Goal: Find specific page/section: Find specific page/section

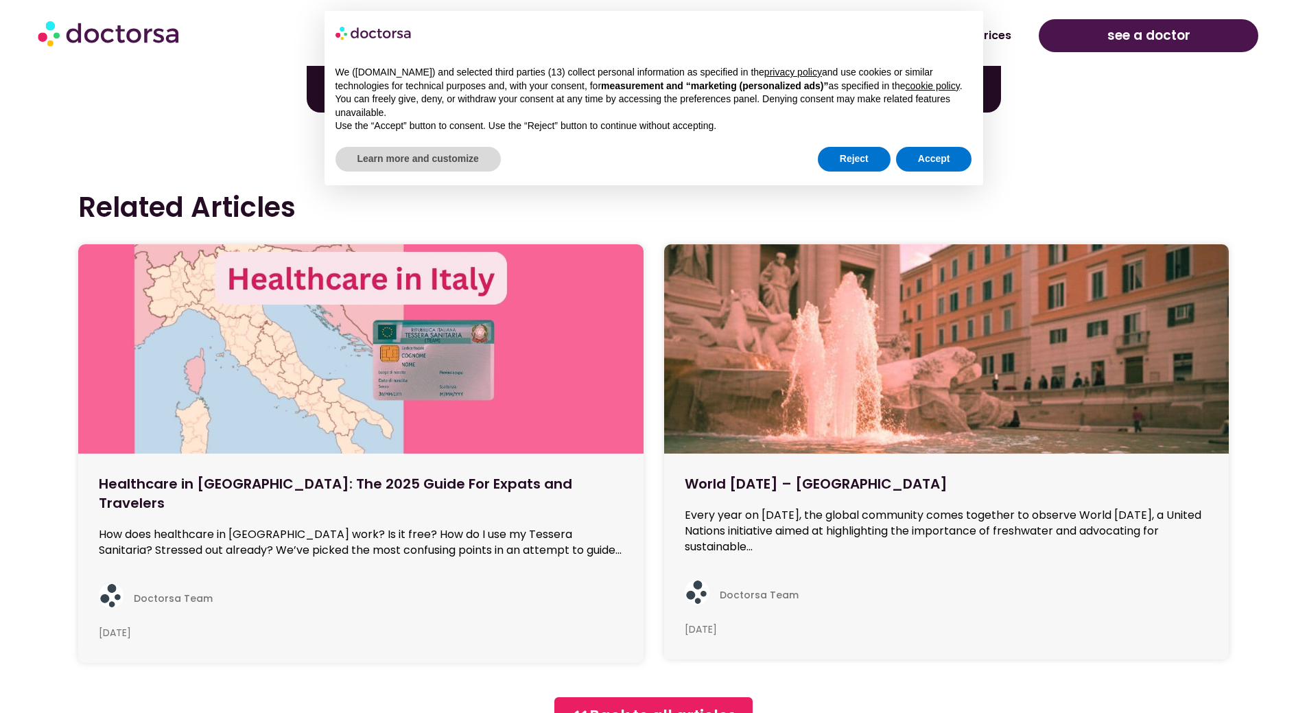
scroll to position [9132, 0]
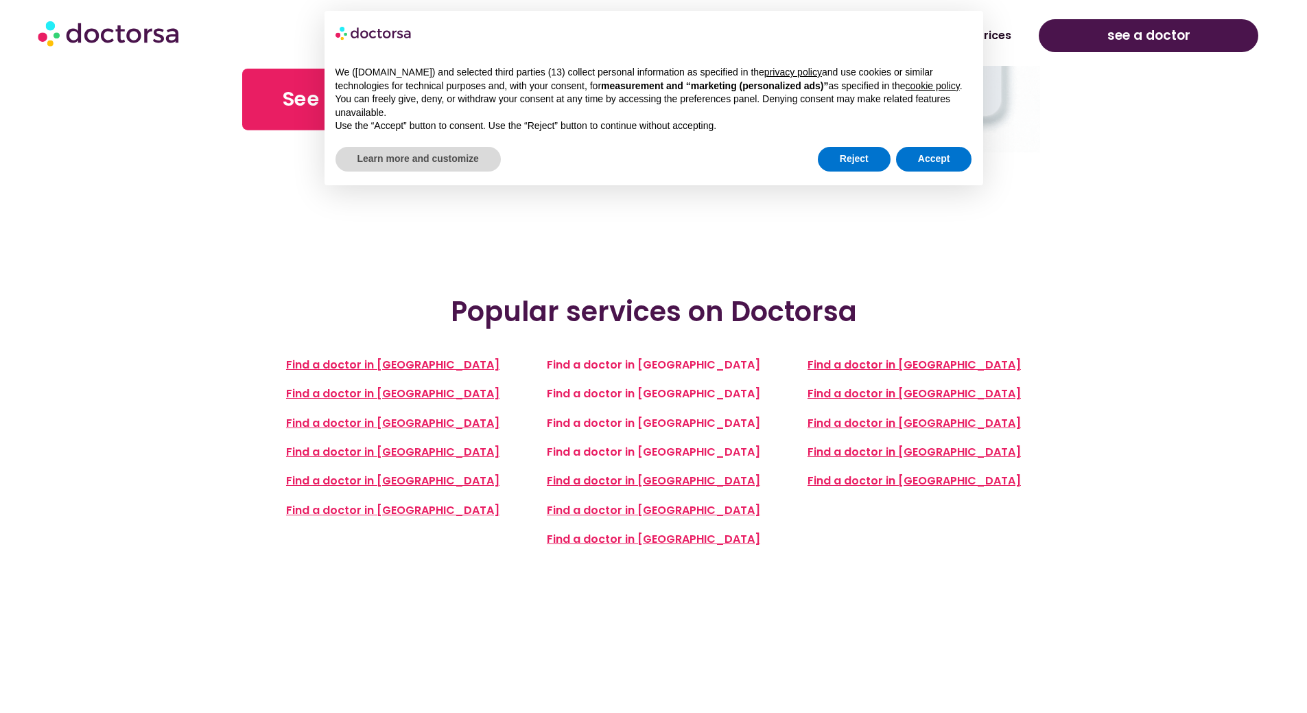
scroll to position [383, 0]
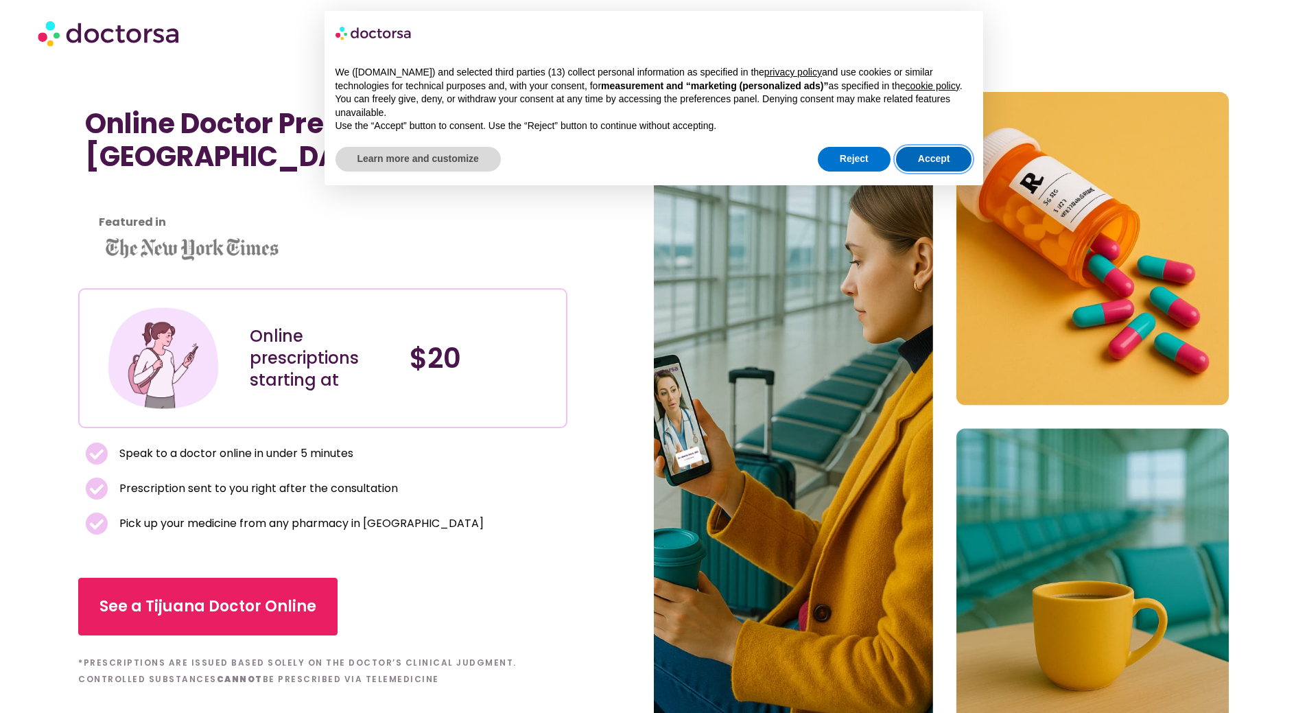
click at [949, 150] on button "Accept" at bounding box center [934, 159] width 76 height 25
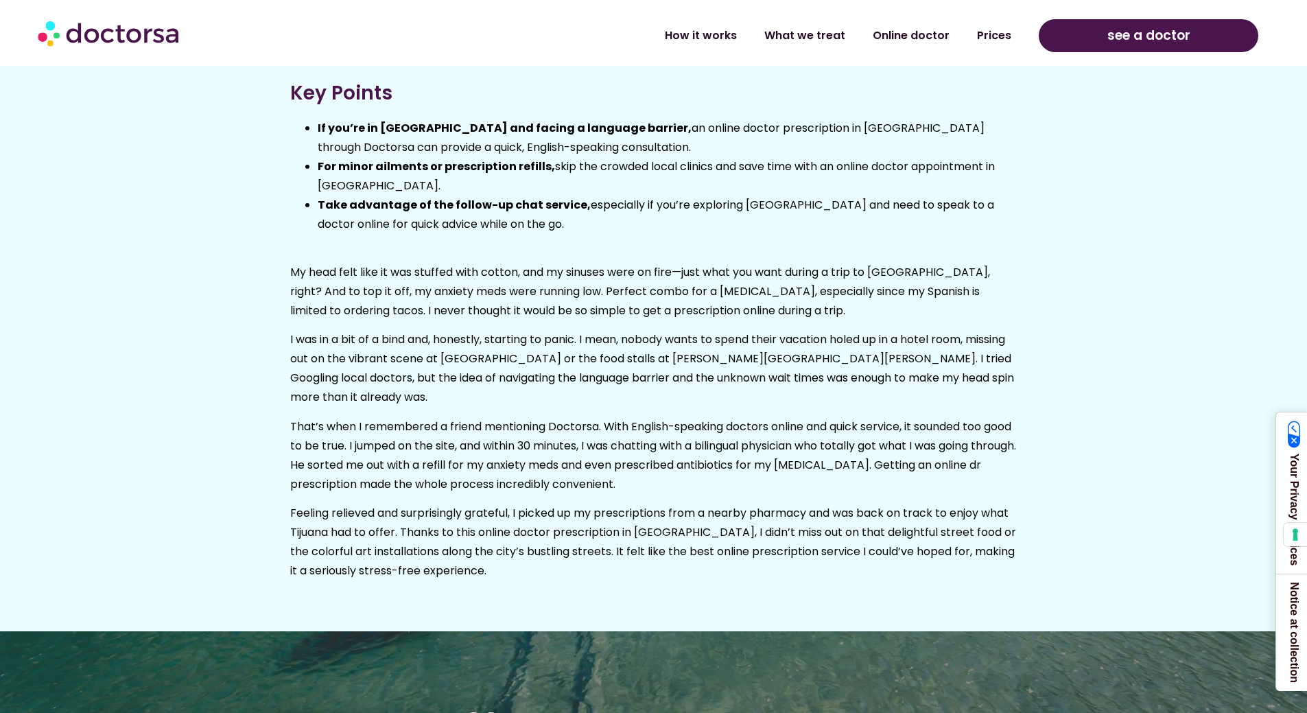
scroll to position [4778, 0]
